Goal: Find specific page/section: Find specific page/section

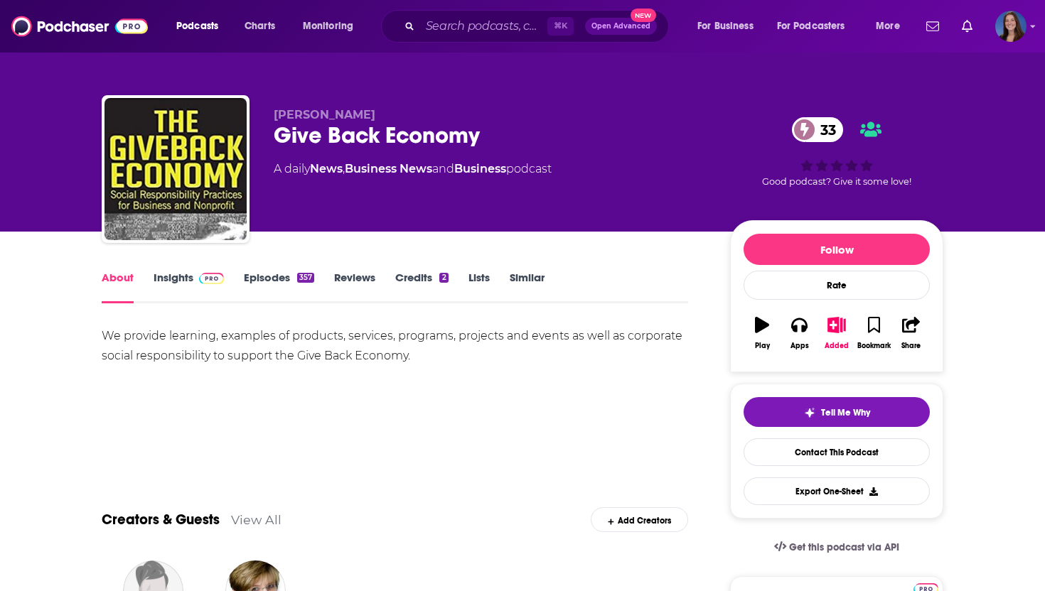
click at [264, 279] on link "Episodes 357" at bounding box center [279, 287] width 70 height 33
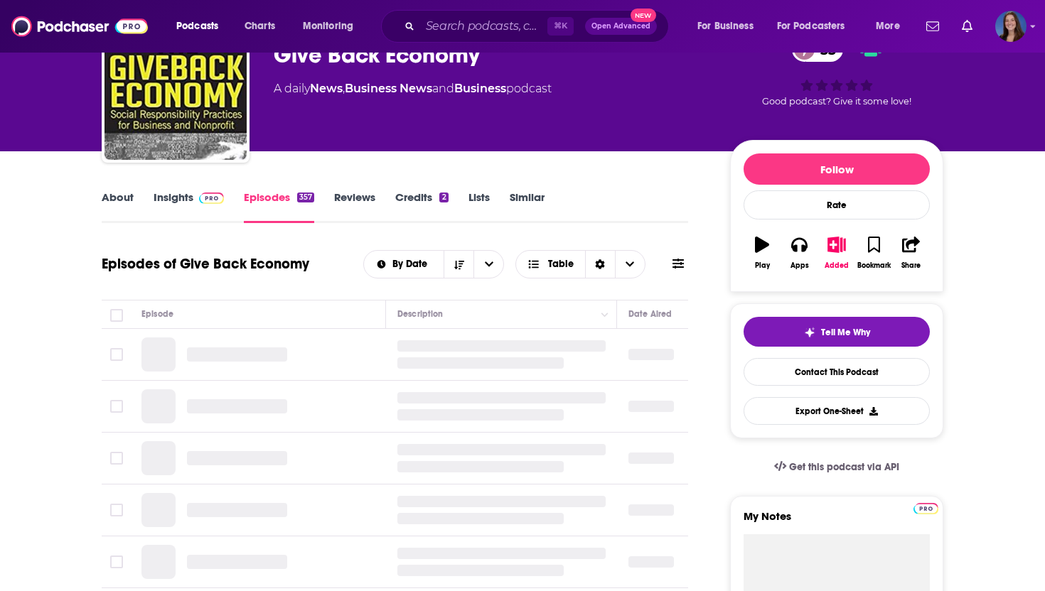
scroll to position [113, 0]
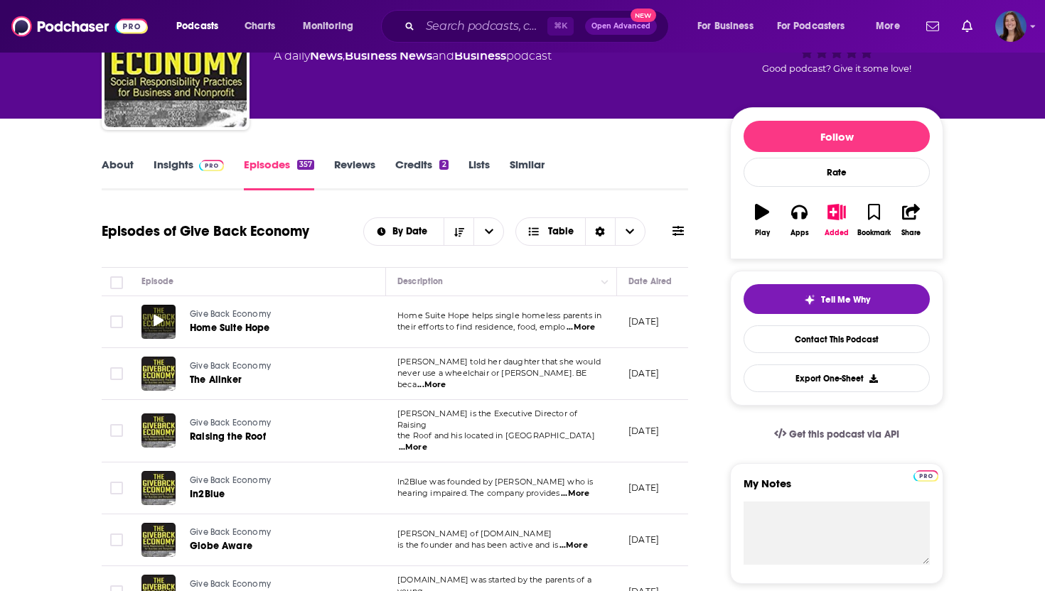
click at [156, 321] on icon at bounding box center [159, 320] width 10 height 11
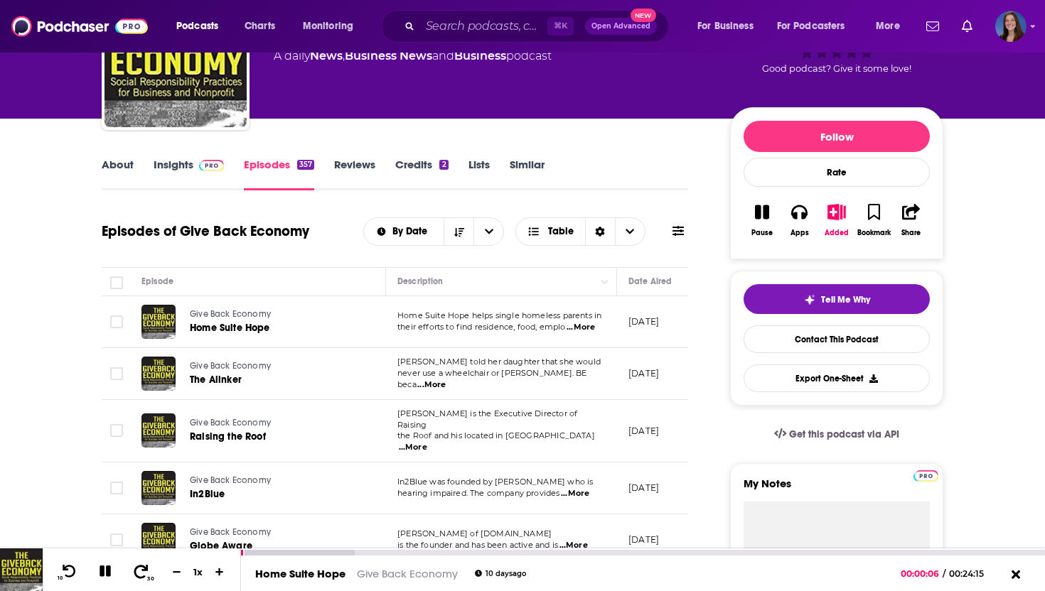
click at [137, 568] on icon at bounding box center [141, 571] width 18 height 14
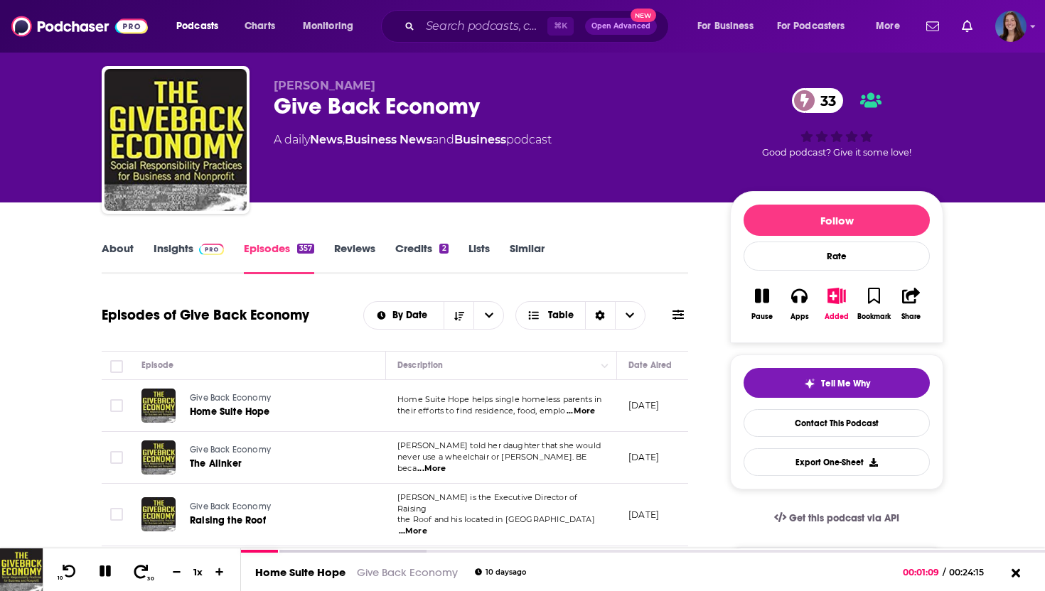
scroll to position [86, 0]
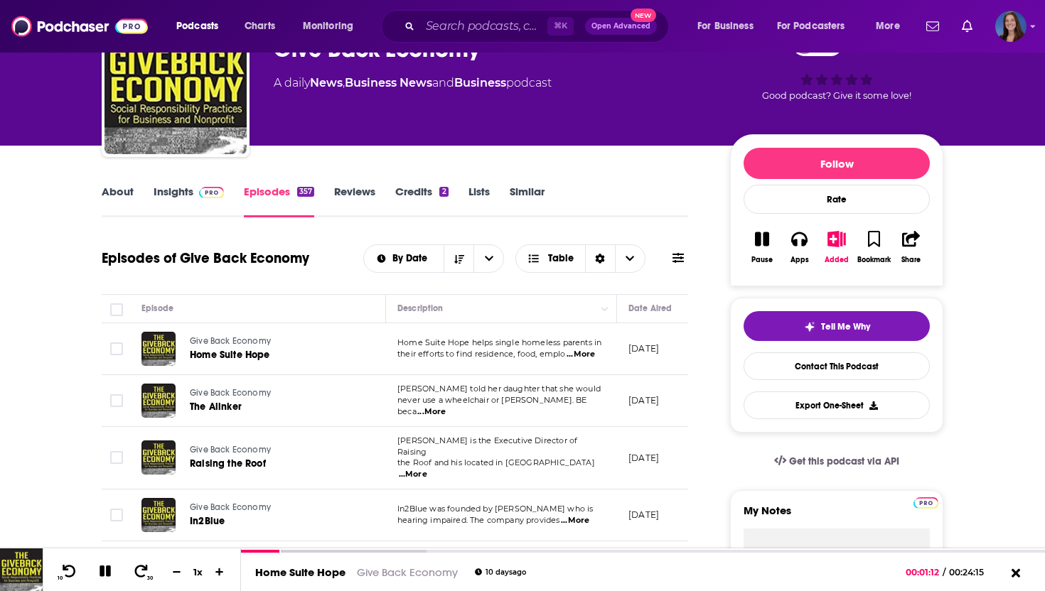
click at [578, 355] on span "...More" at bounding box center [580, 354] width 28 height 11
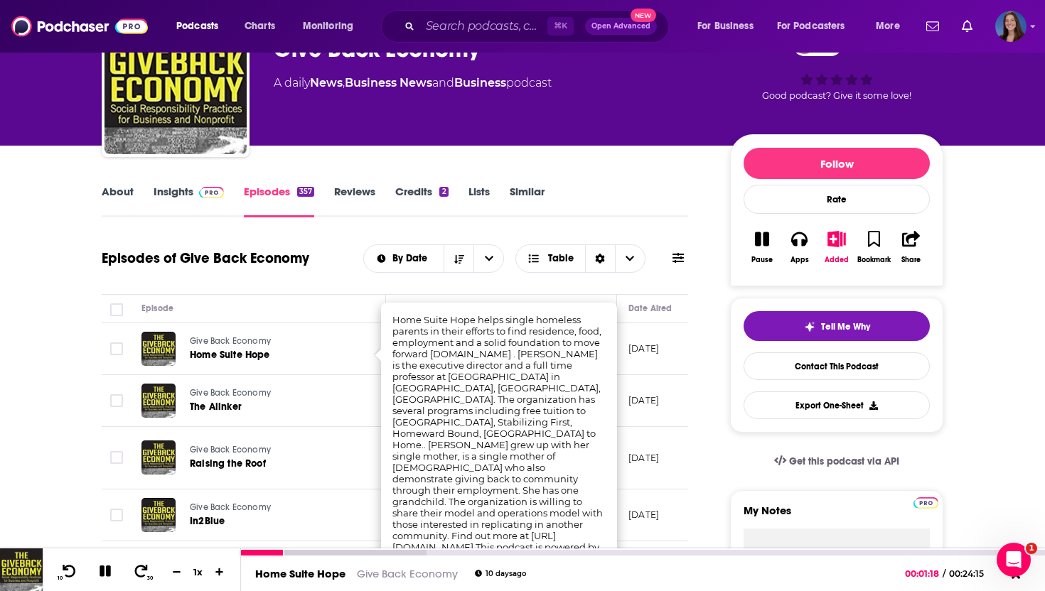
scroll to position [0, 0]
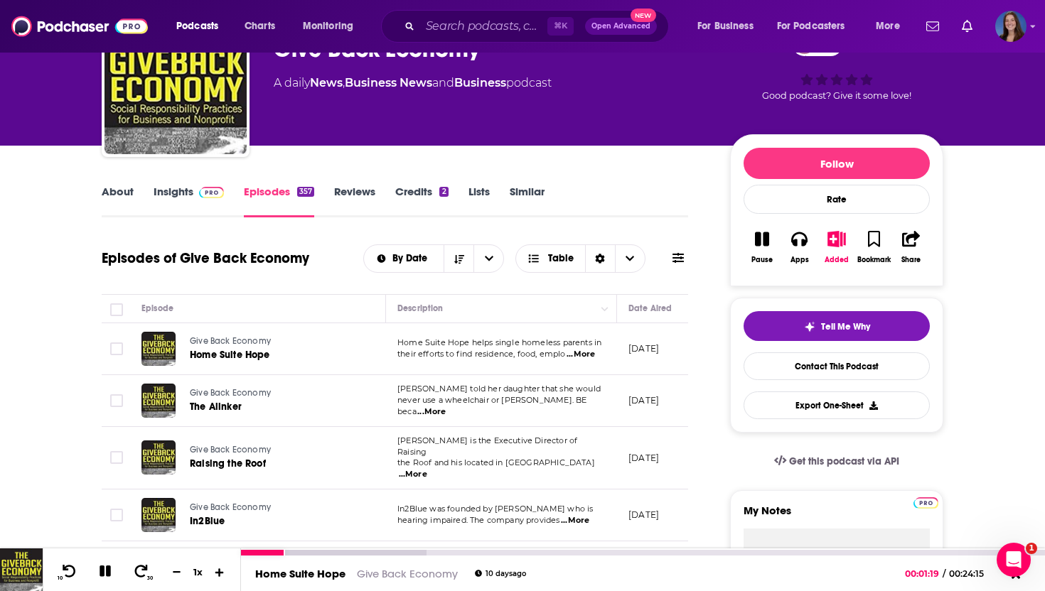
click at [220, 572] on icon at bounding box center [219, 572] width 9 height 9
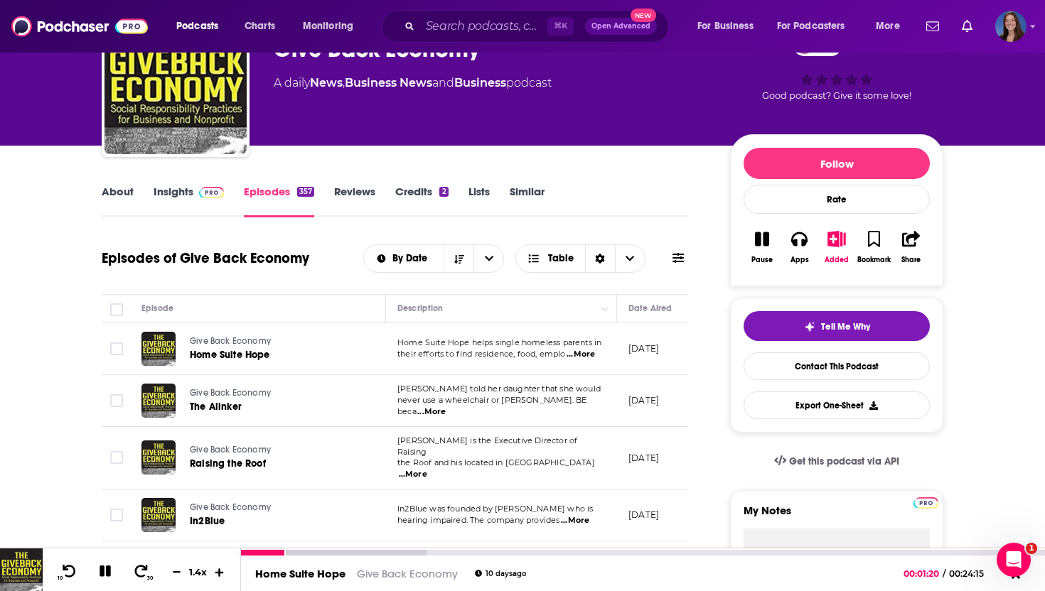
click at [220, 572] on icon at bounding box center [219, 572] width 9 height 9
click at [326, 257] on div "Episodes of Give Back Economy By Date Table" at bounding box center [395, 258] width 586 height 37
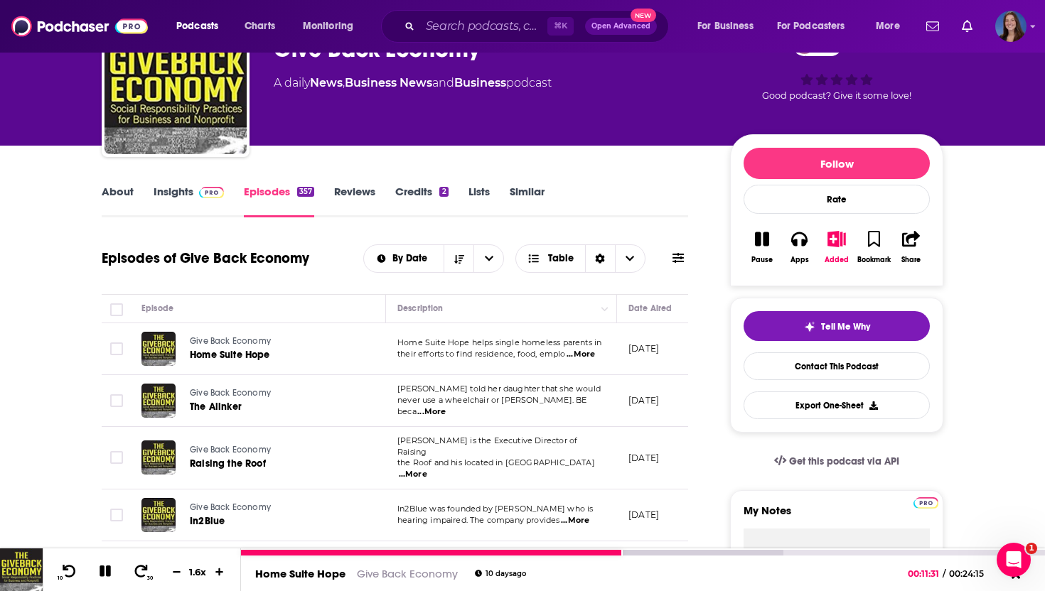
click at [106, 566] on icon at bounding box center [104, 571] width 19 height 17
